Goal: Find contact information: Find contact information

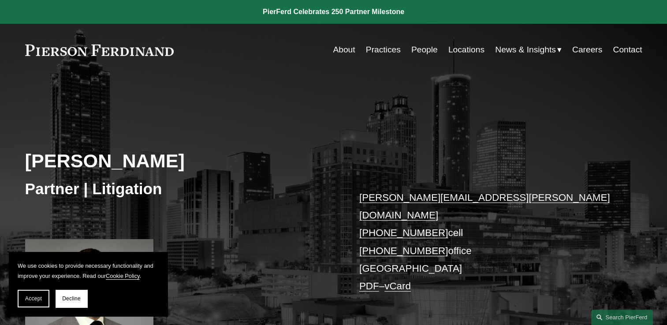
click at [343, 50] on link "About" at bounding box center [344, 49] width 22 height 17
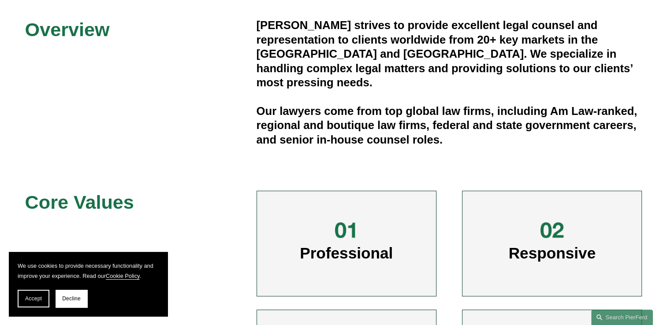
scroll to position [279, 0]
click at [24, 296] on button "Accept" at bounding box center [34, 299] width 32 height 18
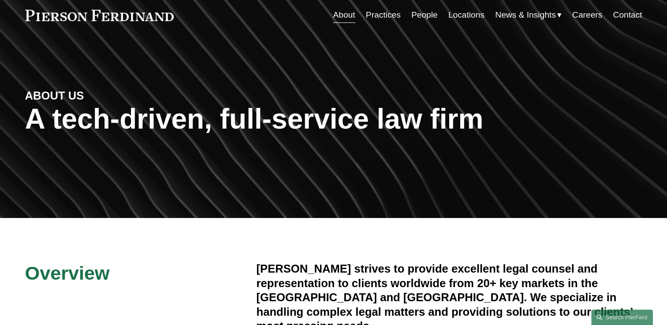
scroll to position [0, 0]
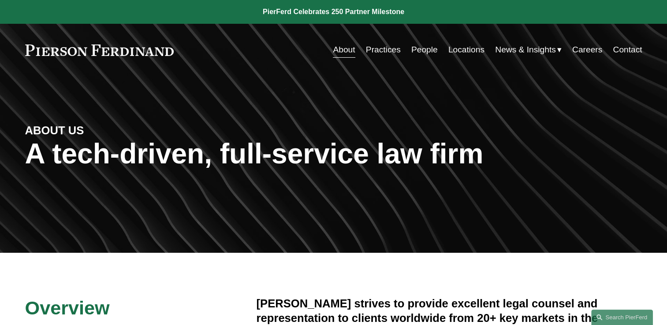
click at [382, 51] on link "Practices" at bounding box center [383, 49] width 35 height 17
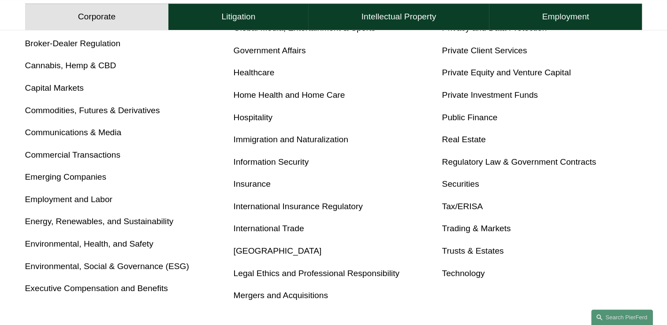
scroll to position [438, 0]
click at [256, 142] on link "Immigration and Naturalization" at bounding box center [291, 139] width 115 height 9
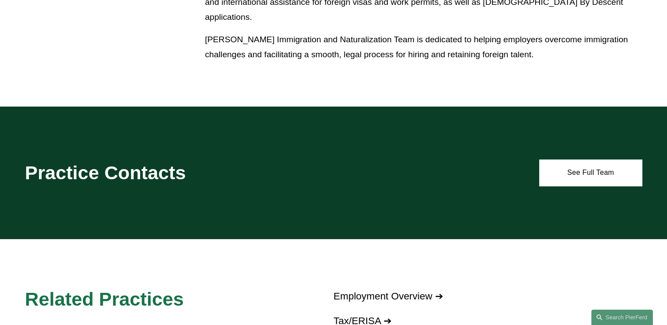
scroll to position [547, 0]
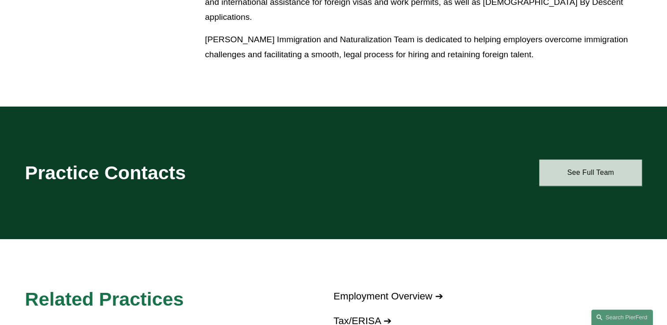
click at [601, 171] on link "See Full Team" at bounding box center [590, 173] width 103 height 26
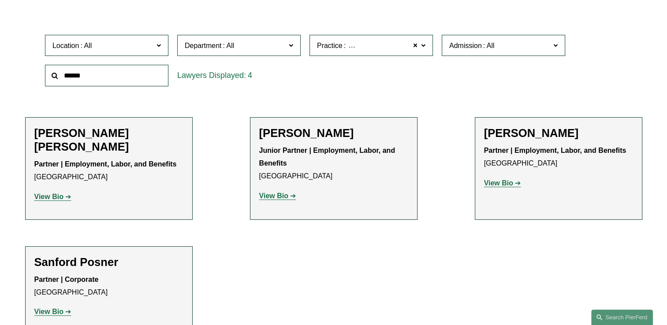
scroll to position [270, 0]
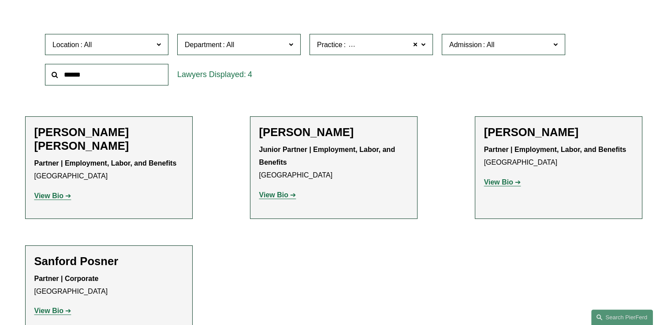
click at [494, 185] on strong "View Bio" at bounding box center [498, 182] width 29 height 7
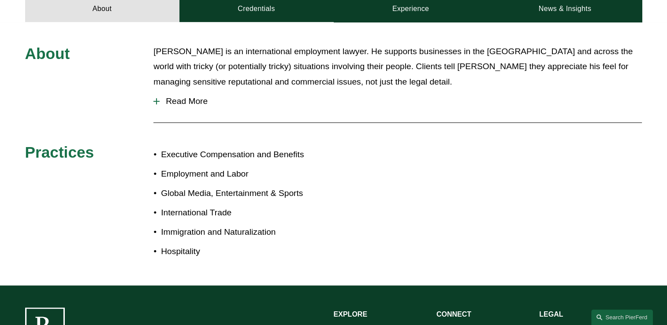
scroll to position [327, 0]
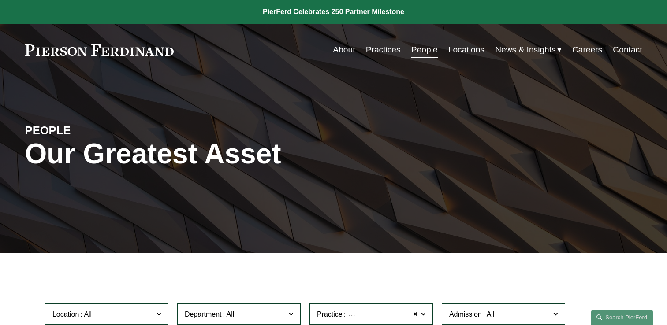
scroll to position [270, 0]
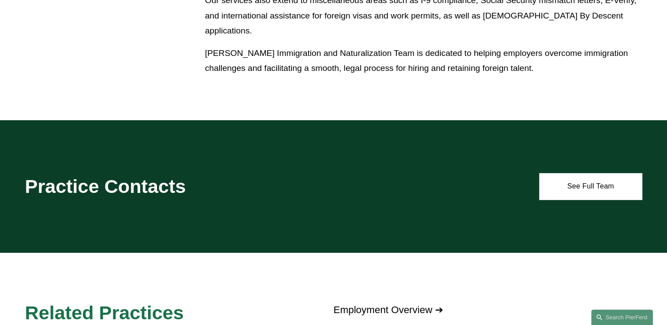
scroll to position [547, 0]
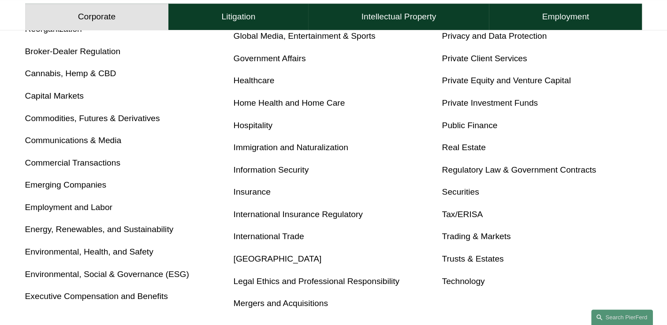
scroll to position [438, 0]
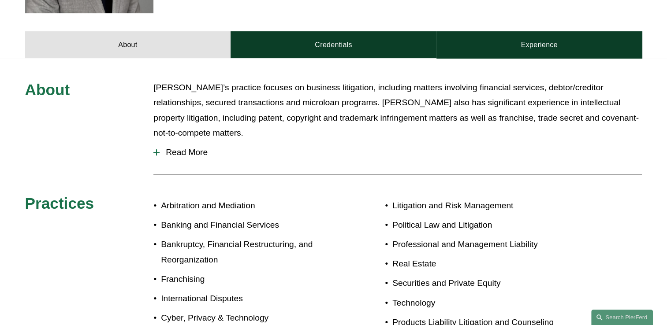
scroll to position [369, 0]
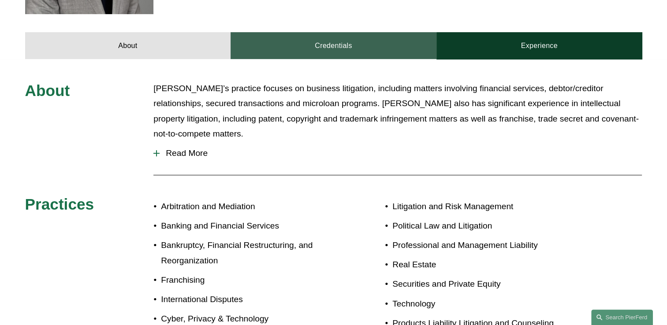
click at [338, 38] on link "Credentials" at bounding box center [334, 45] width 206 height 26
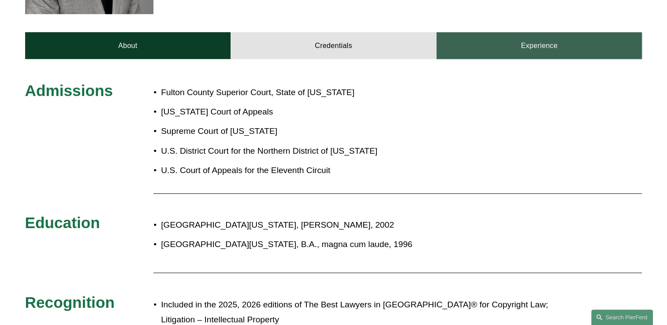
click at [535, 36] on link "Experience" at bounding box center [539, 45] width 206 height 26
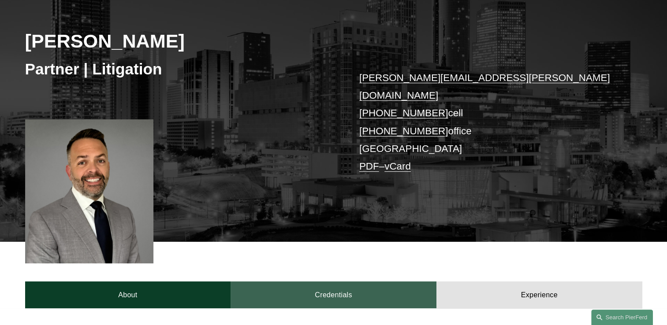
scroll to position [111, 0]
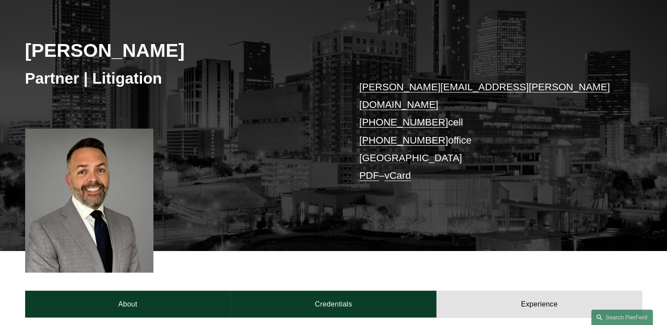
click at [368, 170] on link "PDF" at bounding box center [369, 175] width 20 height 11
click at [615, 221] on div "Vincent Bushnell Partner | Litigation vincent.bushnell@pierferd.com +1.404.895.…" at bounding box center [333, 118] width 667 height 266
